Goal: Information Seeking & Learning: Learn about a topic

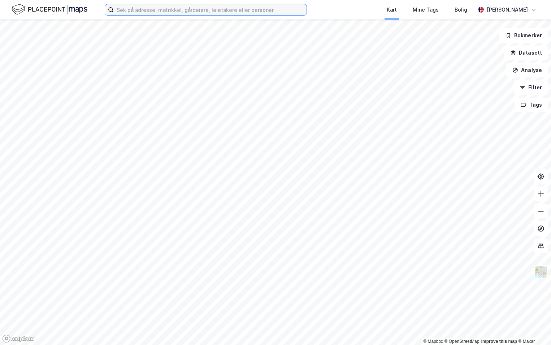
click at [144, 12] on input at bounding box center [210, 9] width 193 height 11
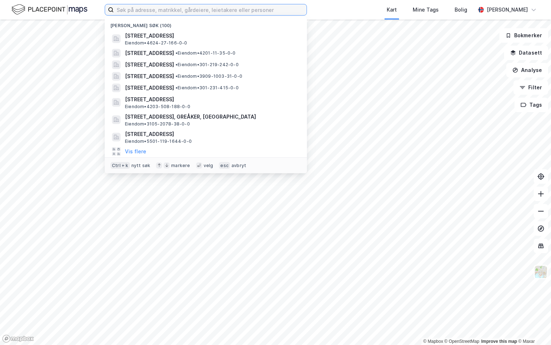
paste input ") 4204-440/9/0/0"
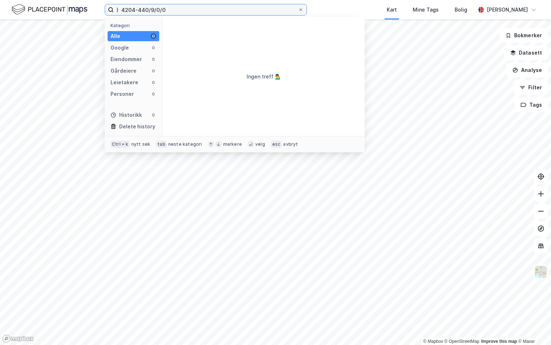
click at [120, 9] on input ") 4204-440/9/0/0" at bounding box center [206, 9] width 184 height 11
type input "4204-440/9/0/0"
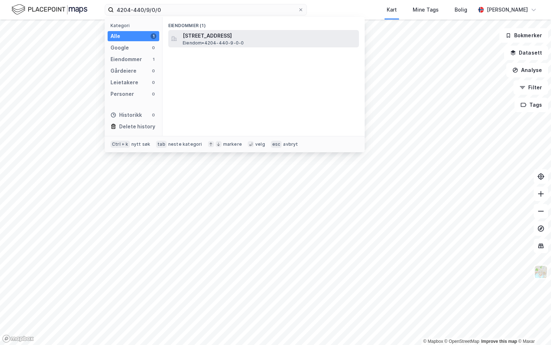
click at [243, 40] on span "Eiendom • 4204-440-9-0-0" at bounding box center [213, 43] width 61 height 6
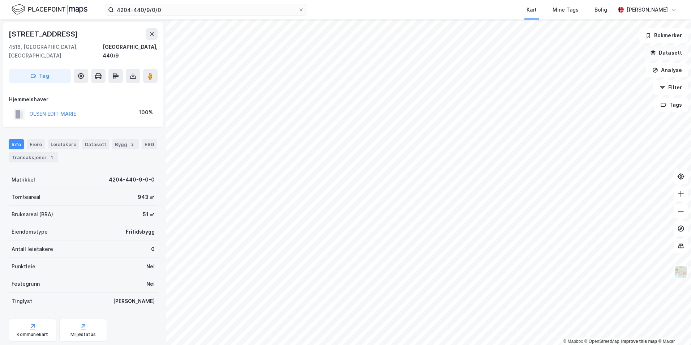
click at [551, 52] on button "Datasett" at bounding box center [666, 53] width 44 height 14
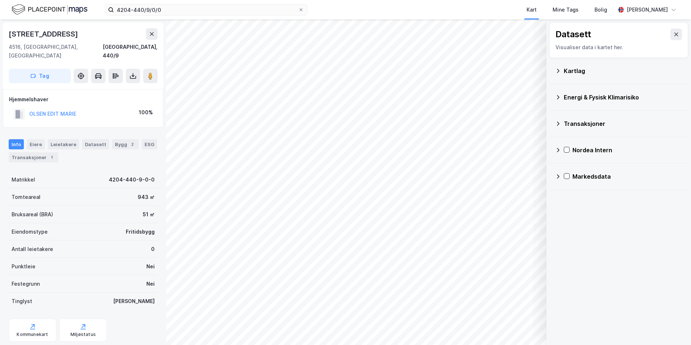
click at [551, 73] on div "Kartlag" at bounding box center [623, 70] width 119 height 9
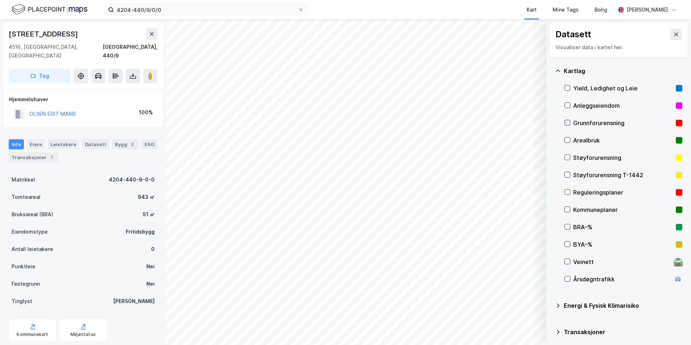
click at [551, 123] on icon at bounding box center [568, 122] width 4 height 3
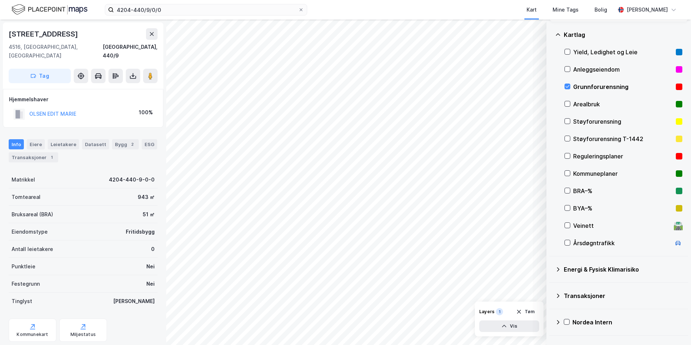
click at [551, 269] on icon at bounding box center [558, 269] width 6 height 6
click at [551, 286] on icon at bounding box center [576, 286] width 5 height 5
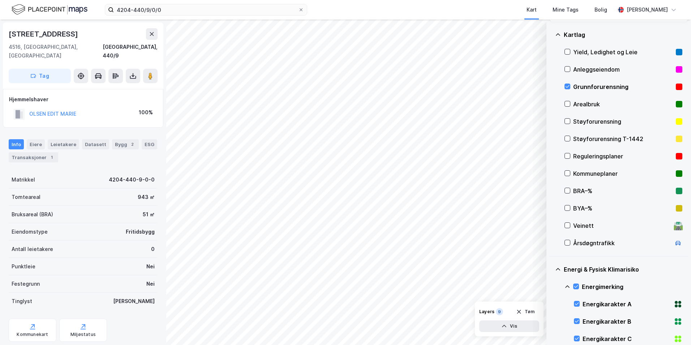
click at [551, 286] on icon at bounding box center [567, 287] width 6 height 6
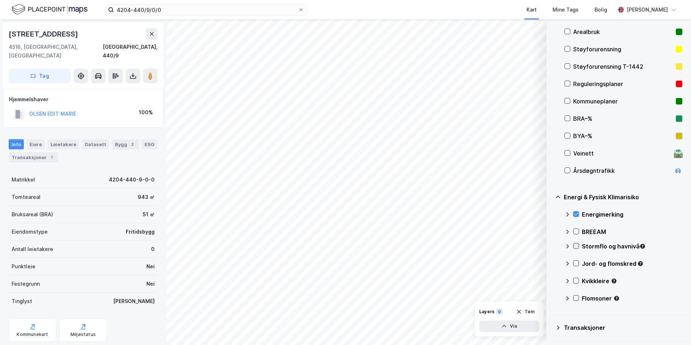
click at [551, 247] on icon at bounding box center [576, 245] width 5 height 5
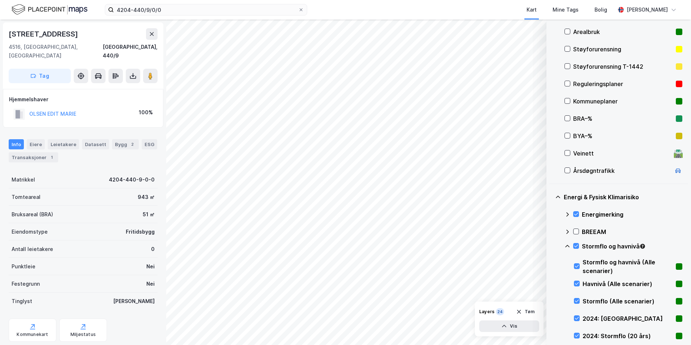
click at [551, 246] on icon at bounding box center [567, 246] width 6 height 6
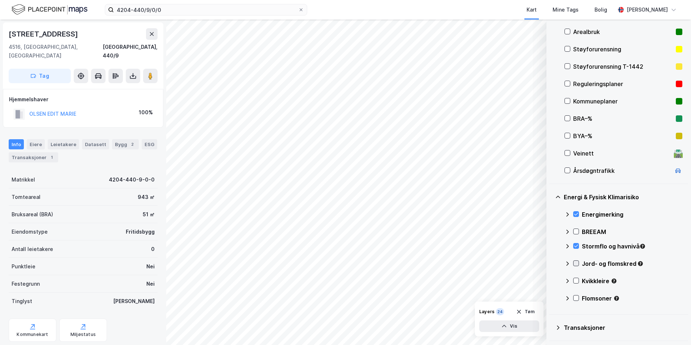
click at [551, 261] on icon at bounding box center [576, 263] width 5 height 5
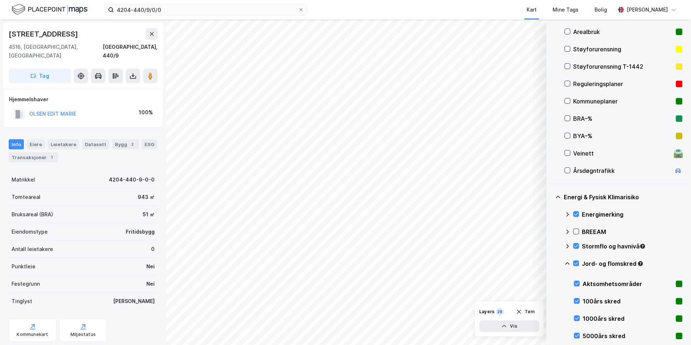
click at [551, 262] on icon at bounding box center [567, 264] width 6 height 6
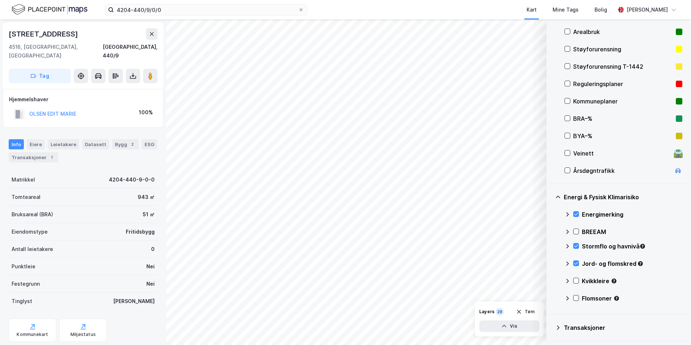
click at [551, 262] on div "Jord- og flomskred" at bounding box center [623, 266] width 118 height 17
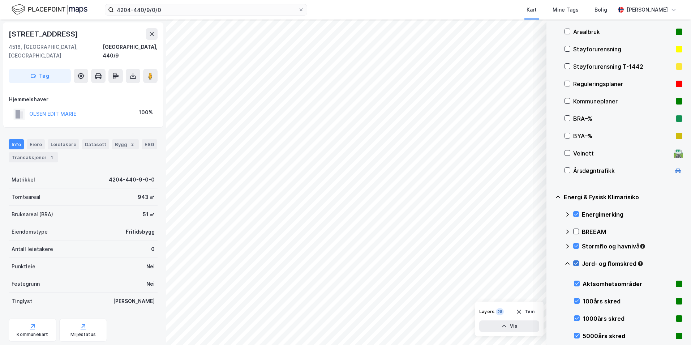
click at [551, 263] on icon at bounding box center [576, 263] width 5 height 5
click at [551, 245] on icon at bounding box center [567, 246] width 6 height 6
click at [551, 246] on icon at bounding box center [576, 245] width 5 height 5
click at [551, 334] on icon at bounding box center [576, 335] width 5 height 5
click at [551, 333] on icon at bounding box center [576, 335] width 5 height 5
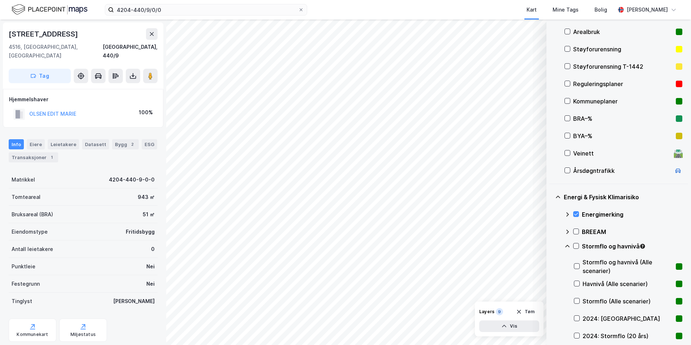
scroll to position [145, 0]
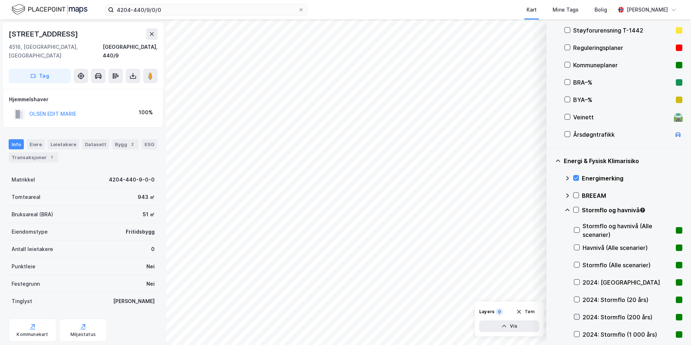
click at [551, 316] on icon at bounding box center [577, 316] width 4 height 3
click at [551, 315] on icon at bounding box center [576, 316] width 5 height 5
click at [551, 297] on icon at bounding box center [576, 299] width 5 height 5
click at [551, 332] on icon at bounding box center [576, 333] width 5 height 5
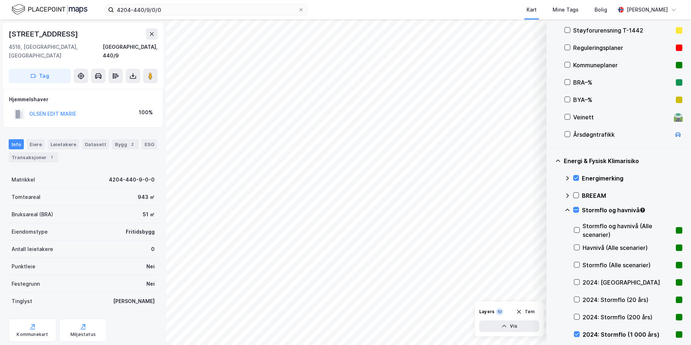
scroll to position [181, 0]
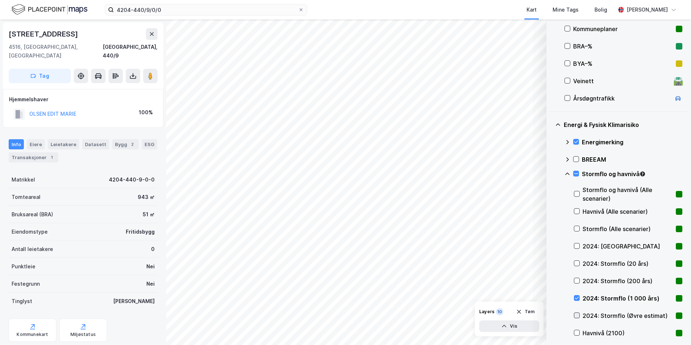
click at [551, 315] on icon at bounding box center [576, 315] width 5 height 5
click at [551, 298] on icon at bounding box center [577, 298] width 4 height 3
click at [551, 262] on icon at bounding box center [576, 263] width 5 height 5
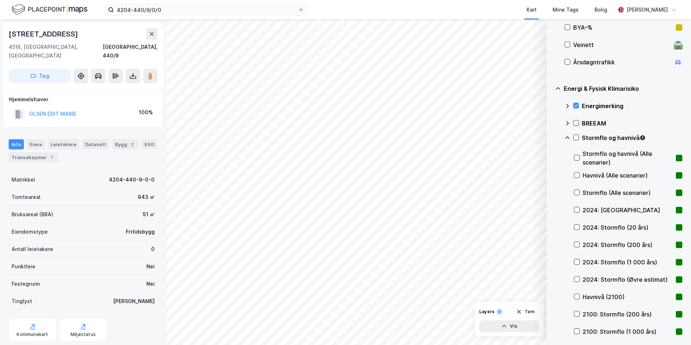
scroll to position [253, 0]
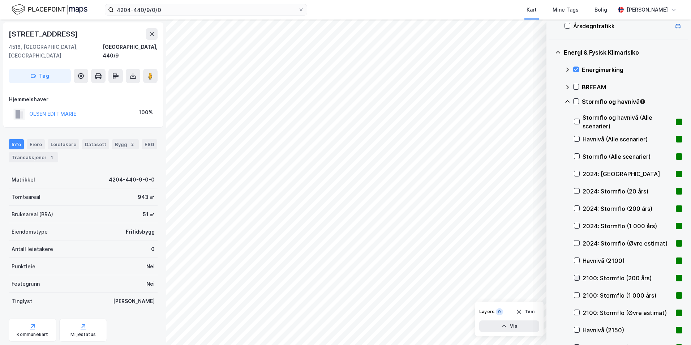
click at [551, 277] on icon at bounding box center [576, 277] width 5 height 5
drag, startPoint x: 576, startPoint y: 100, endPoint x: 565, endPoint y: 104, distance: 11.1
click at [551, 100] on icon at bounding box center [576, 101] width 5 height 5
click at [551, 101] on icon at bounding box center [567, 101] width 4 height 3
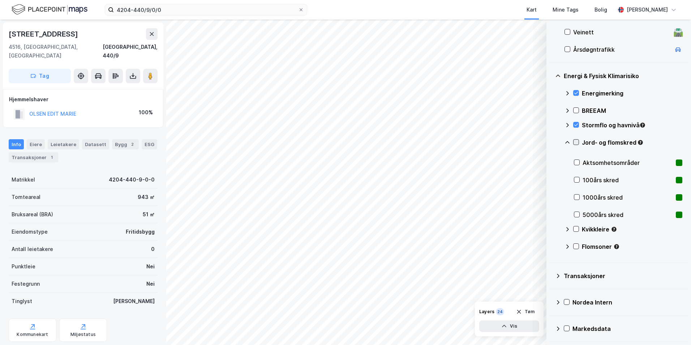
click at [551, 142] on icon at bounding box center [576, 141] width 5 height 5
click at [551, 142] on icon at bounding box center [567, 142] width 6 height 6
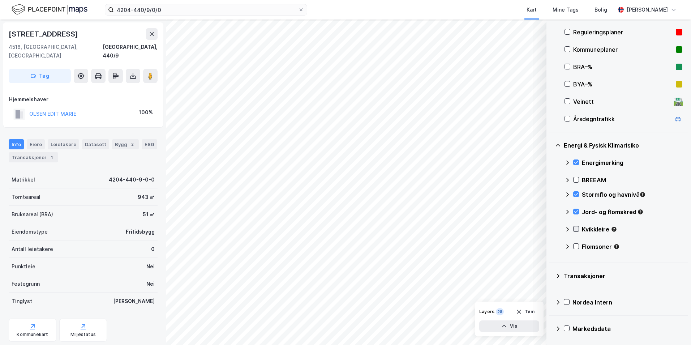
click at [551, 229] on icon at bounding box center [576, 228] width 5 height 5
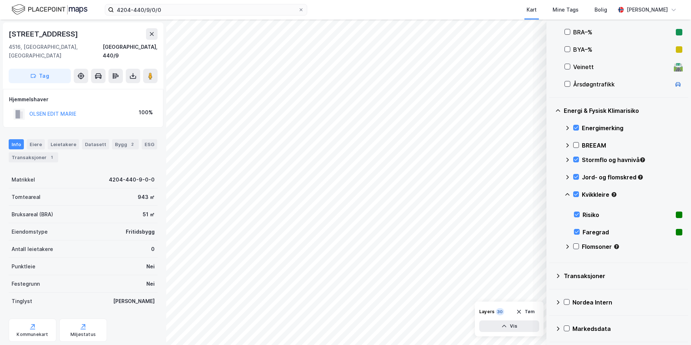
click at [551, 194] on icon at bounding box center [567, 195] width 6 height 6
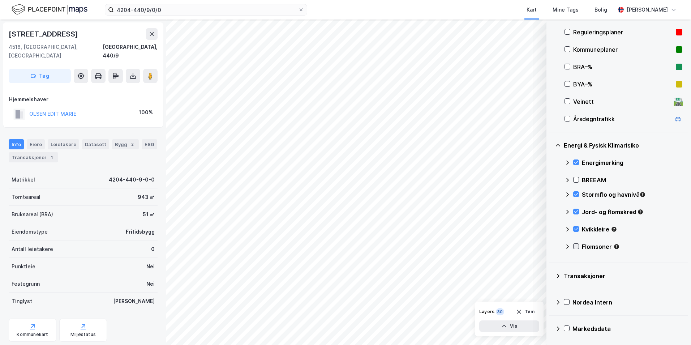
click at [551, 247] on icon at bounding box center [576, 246] width 5 height 5
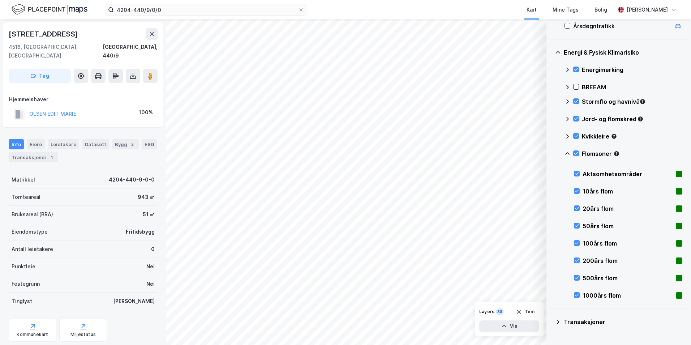
click at [551, 154] on icon at bounding box center [567, 154] width 6 height 6
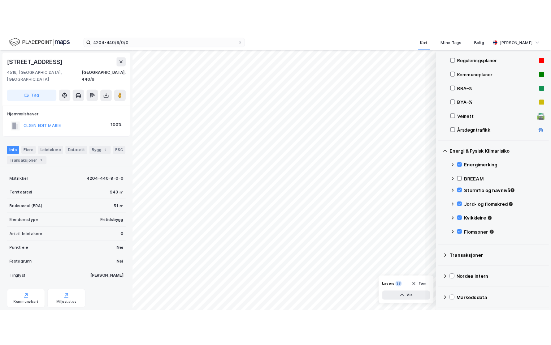
scroll to position [88, 0]
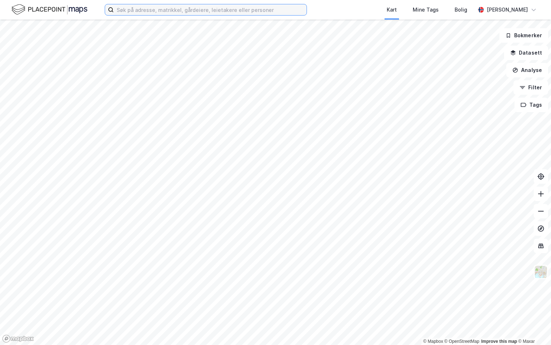
click at [138, 13] on input at bounding box center [210, 9] width 193 height 11
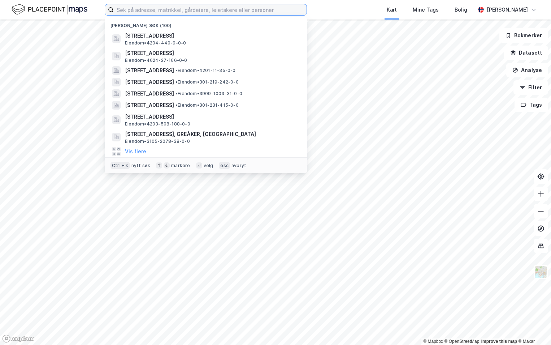
paste input "3212-1/998/0/11"
type input "3212-1/998/0/11"
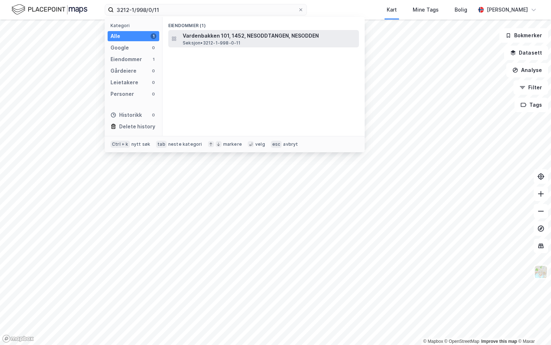
click at [206, 38] on span "Vardenbakken 101, 1452, NESODDTANGEN, NESODDEN" at bounding box center [269, 35] width 173 height 9
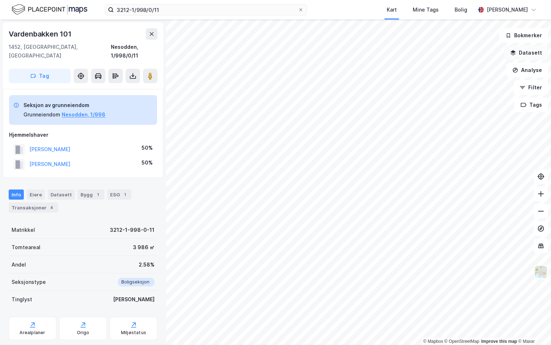
click at [527, 53] on button "Datasett" at bounding box center [526, 53] width 44 height 14
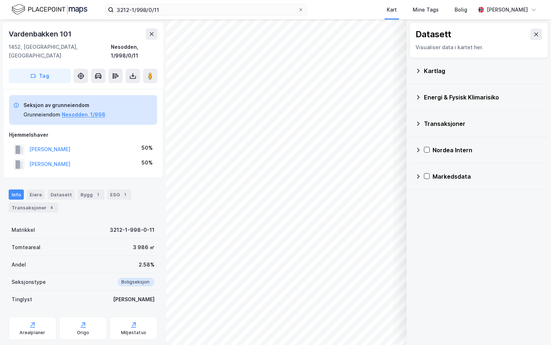
click at [422, 70] on div "Kartlag" at bounding box center [479, 70] width 127 height 17
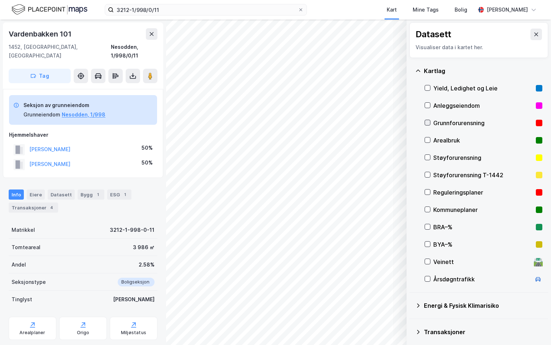
click at [427, 122] on icon at bounding box center [427, 122] width 5 height 5
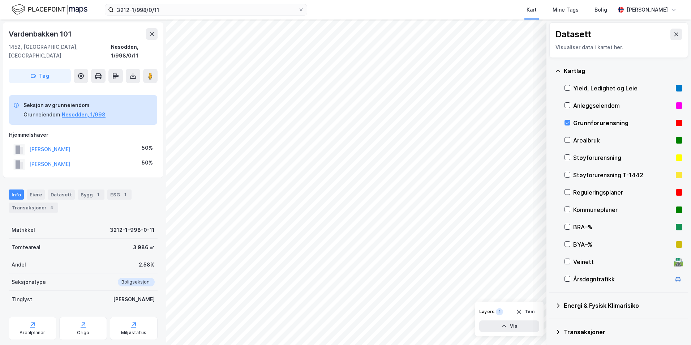
scroll to position [56, 0]
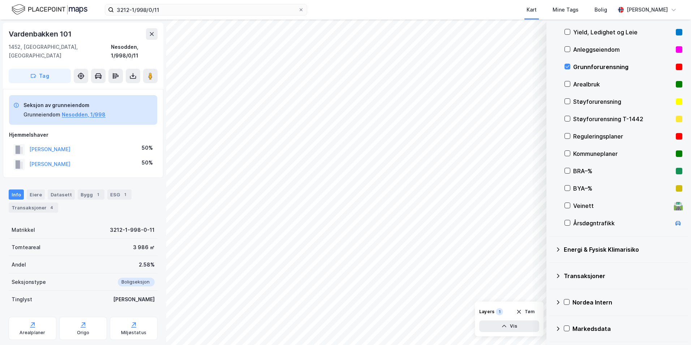
click at [551, 248] on icon at bounding box center [558, 249] width 6 height 6
click at [551, 267] on icon at bounding box center [576, 266] width 5 height 5
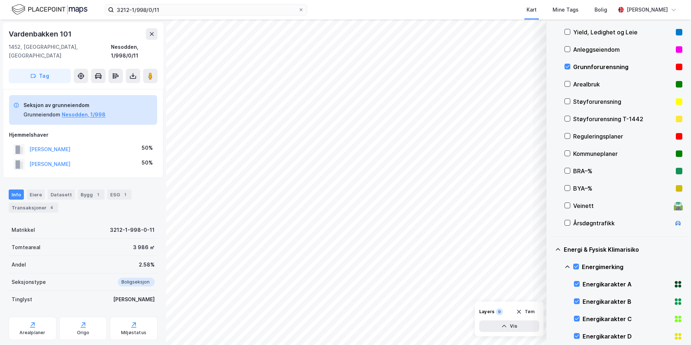
click at [551, 266] on icon at bounding box center [567, 266] width 4 height 3
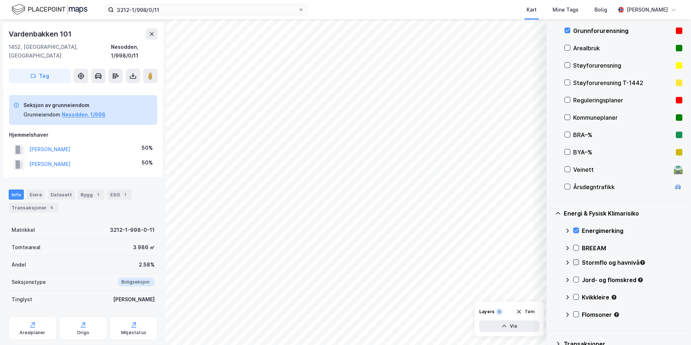
click at [551, 261] on icon at bounding box center [576, 261] width 5 height 5
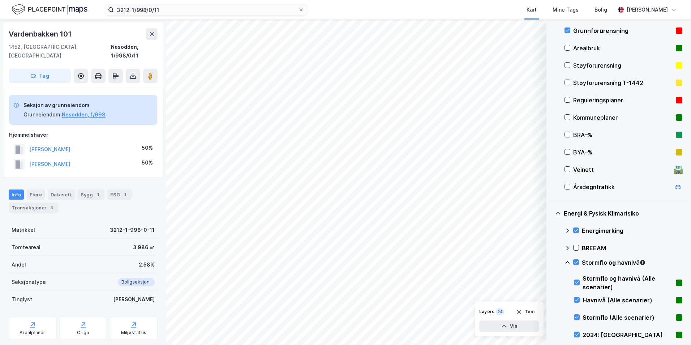
click at [551, 264] on icon at bounding box center [567, 262] width 6 height 6
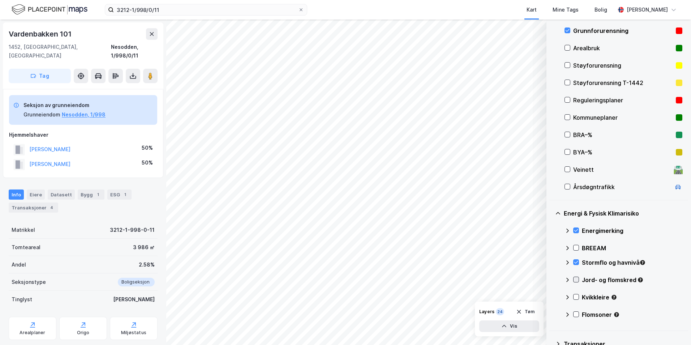
click at [551, 278] on icon at bounding box center [576, 279] width 5 height 5
click at [551, 278] on icon at bounding box center [567, 280] width 6 height 6
click at [551, 296] on icon at bounding box center [576, 296] width 5 height 5
click at [551, 295] on icon at bounding box center [567, 297] width 6 height 6
click at [551, 314] on icon at bounding box center [576, 314] width 5 height 5
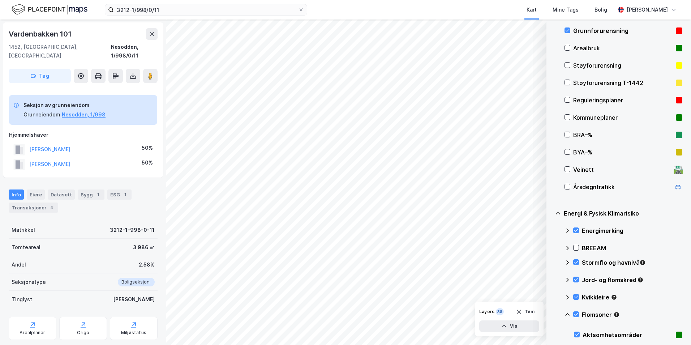
click at [551, 313] on icon at bounding box center [567, 315] width 6 height 6
